Goal: Task Accomplishment & Management: Use online tool/utility

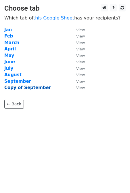
click at [28, 89] on strong "Copy of September" at bounding box center [27, 87] width 46 height 5
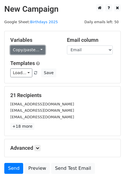
click at [29, 50] on link "Copy/paste..." at bounding box center [27, 50] width 35 height 9
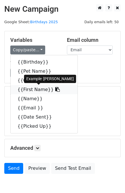
click at [35, 90] on link "{{First Name}}" at bounding box center [44, 89] width 67 height 9
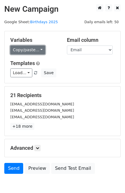
click at [19, 51] on link "Copy/paste..." at bounding box center [27, 50] width 35 height 9
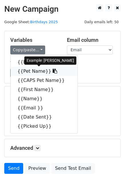
click at [24, 73] on link "{{Pet Name}}" at bounding box center [44, 71] width 67 height 9
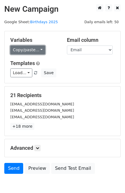
click at [28, 49] on link "Copy/paste..." at bounding box center [27, 50] width 35 height 9
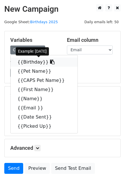
click at [27, 63] on link "{{Birthday}}" at bounding box center [44, 62] width 67 height 9
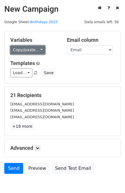
click at [27, 50] on link "Copy/paste..." at bounding box center [27, 50] width 35 height 9
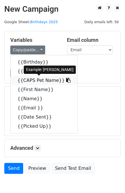
click at [28, 82] on link "{{CAPS Pet Name}}" at bounding box center [44, 80] width 67 height 9
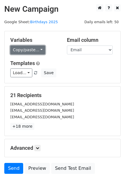
click at [26, 51] on link "Copy/paste..." at bounding box center [27, 50] width 35 height 9
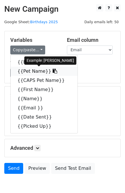
click at [31, 70] on link "{{Pet Name}}" at bounding box center [44, 71] width 67 height 9
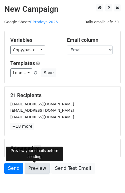
click at [33, 168] on link "Preview" at bounding box center [37, 168] width 25 height 11
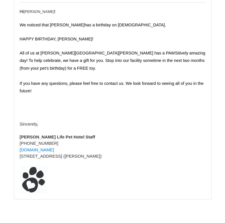
scroll to position [5021, 0]
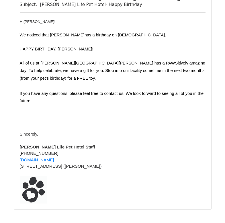
drag, startPoint x: 133, startPoint y: 201, endPoint x: 24, endPoint y: 12, distance: 218.9
click at [24, 12] on div "Email to paige.faulconer99@gmail.com To: paige.faulconer99@gmail.com From: info…" at bounding box center [113, 88] width 198 height 241
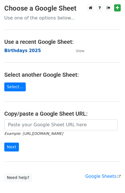
click at [23, 50] on strong "Birthdays 2025" at bounding box center [22, 50] width 37 height 5
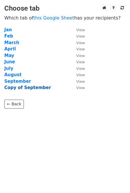
click at [26, 87] on strong "Copy of September" at bounding box center [27, 87] width 46 height 5
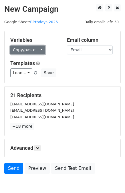
click at [28, 49] on link "Copy/paste..." at bounding box center [27, 50] width 35 height 9
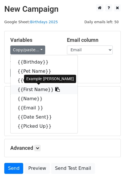
click at [30, 89] on link "{{First Name}}" at bounding box center [44, 89] width 67 height 9
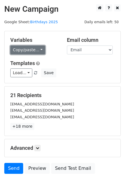
click at [22, 50] on link "Copy/paste..." at bounding box center [27, 50] width 35 height 9
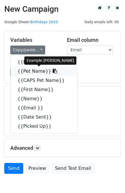
click at [26, 72] on link "{{Pet Name}}" at bounding box center [44, 71] width 67 height 9
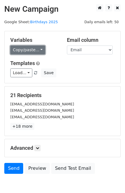
click at [28, 48] on link "Copy/paste..." at bounding box center [27, 50] width 35 height 9
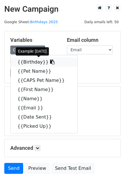
click at [26, 62] on link "{{Birthday}}" at bounding box center [44, 62] width 67 height 9
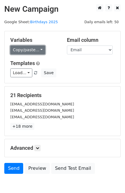
click at [23, 49] on link "Copy/paste..." at bounding box center [27, 50] width 35 height 9
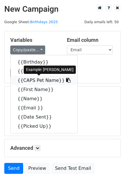
click at [30, 80] on link "{{CAPS Pet Name}}" at bounding box center [44, 80] width 67 height 9
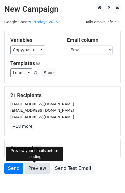
click at [33, 169] on link "Preview" at bounding box center [37, 168] width 25 height 11
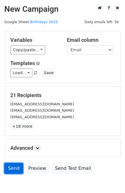
click at [16, 170] on link "Send" at bounding box center [13, 168] width 19 height 11
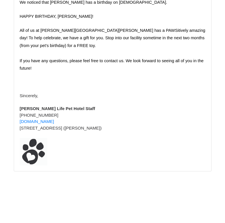
scroll to position [4924, 0]
